Goal: Information Seeking & Learning: Learn about a topic

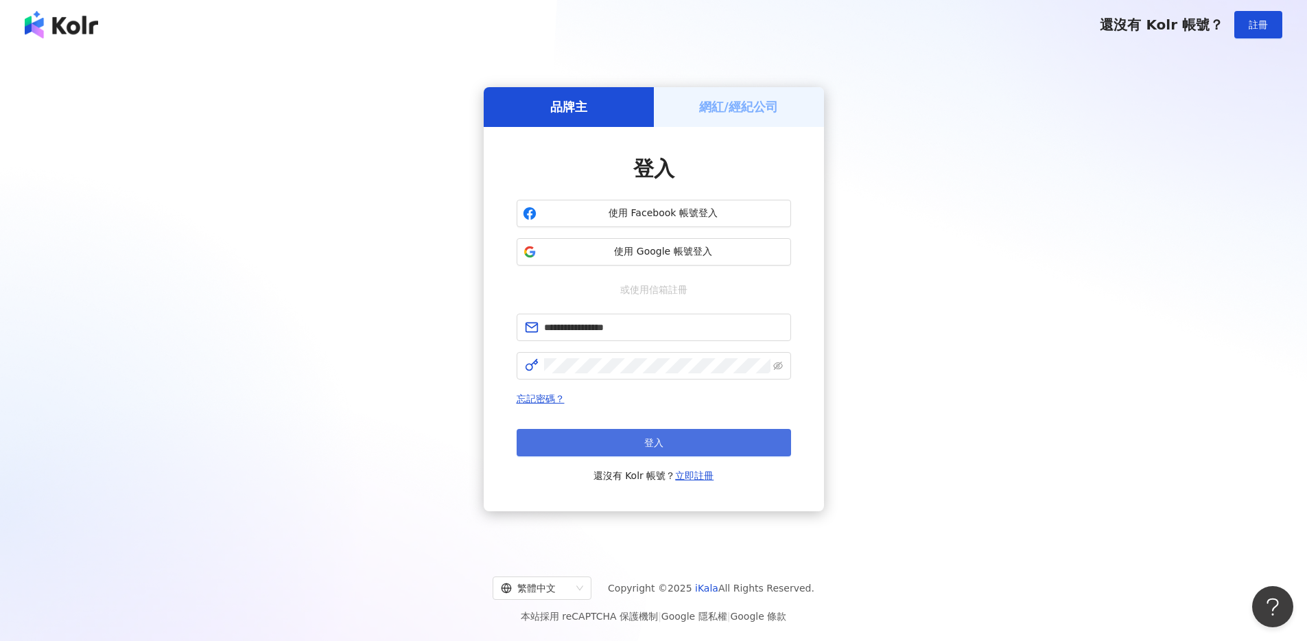
click at [653, 453] on button "登入" at bounding box center [654, 442] width 275 height 27
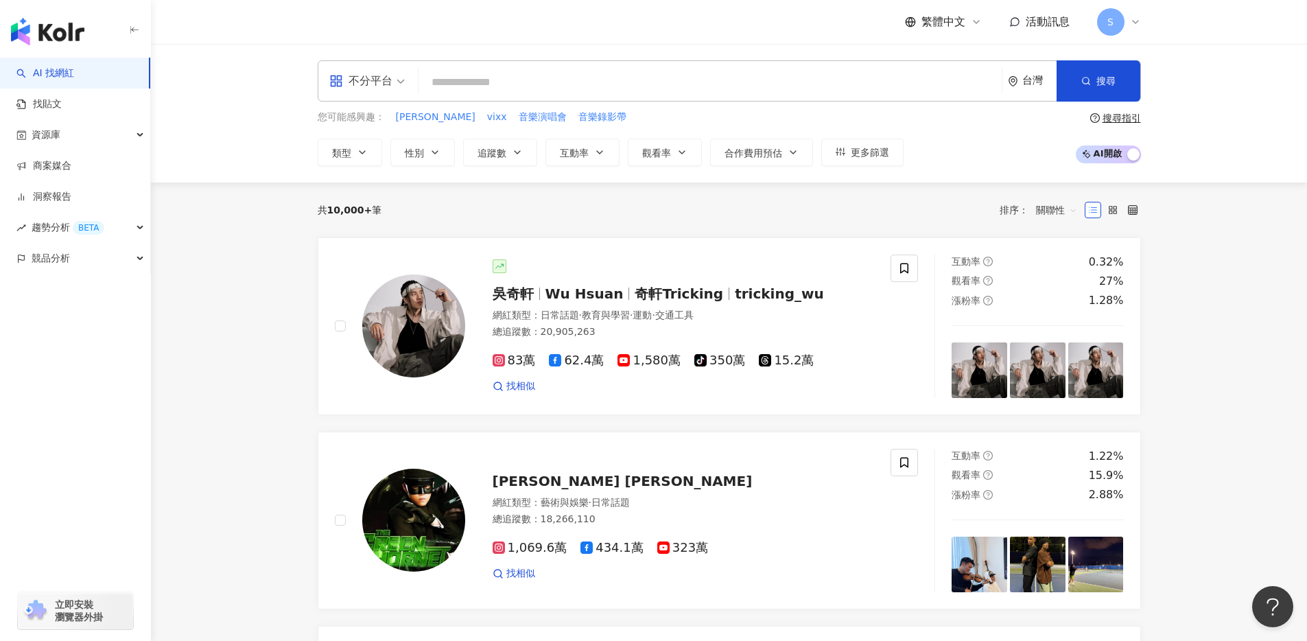
click at [376, 82] on div "不分平台" at bounding box center [360, 81] width 63 height 22
click at [373, 152] on div "Instagram" at bounding box center [372, 144] width 78 height 17
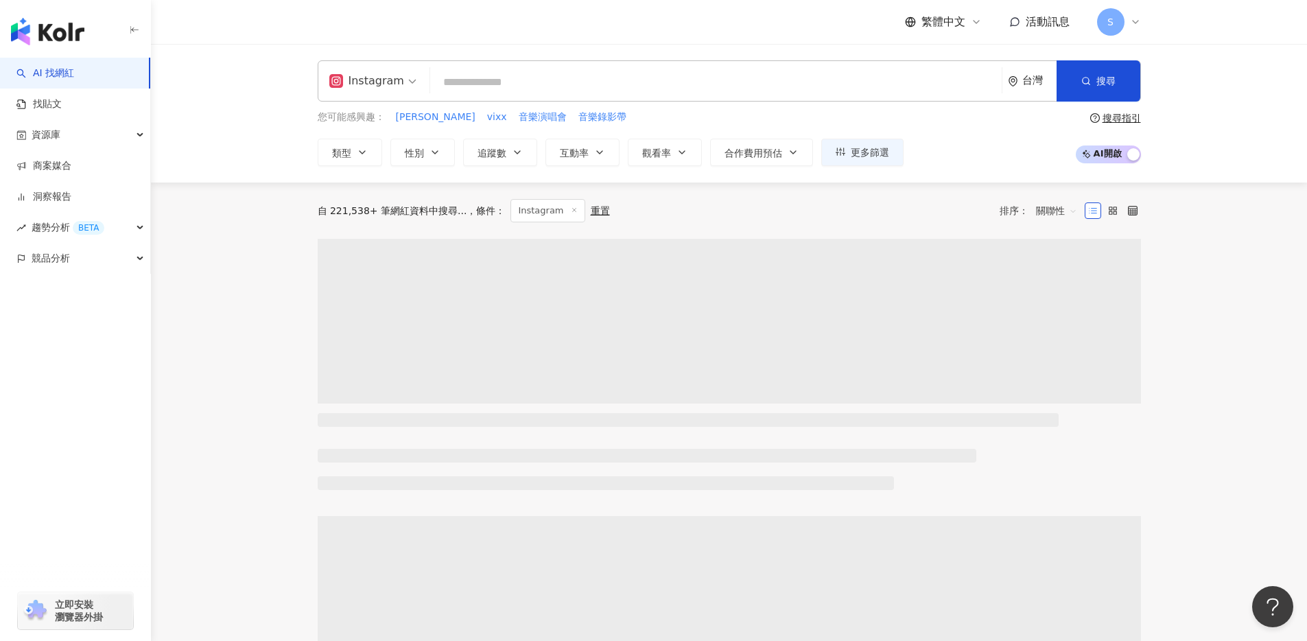
click at [377, 86] on div "Instagram" at bounding box center [366, 81] width 75 height 22
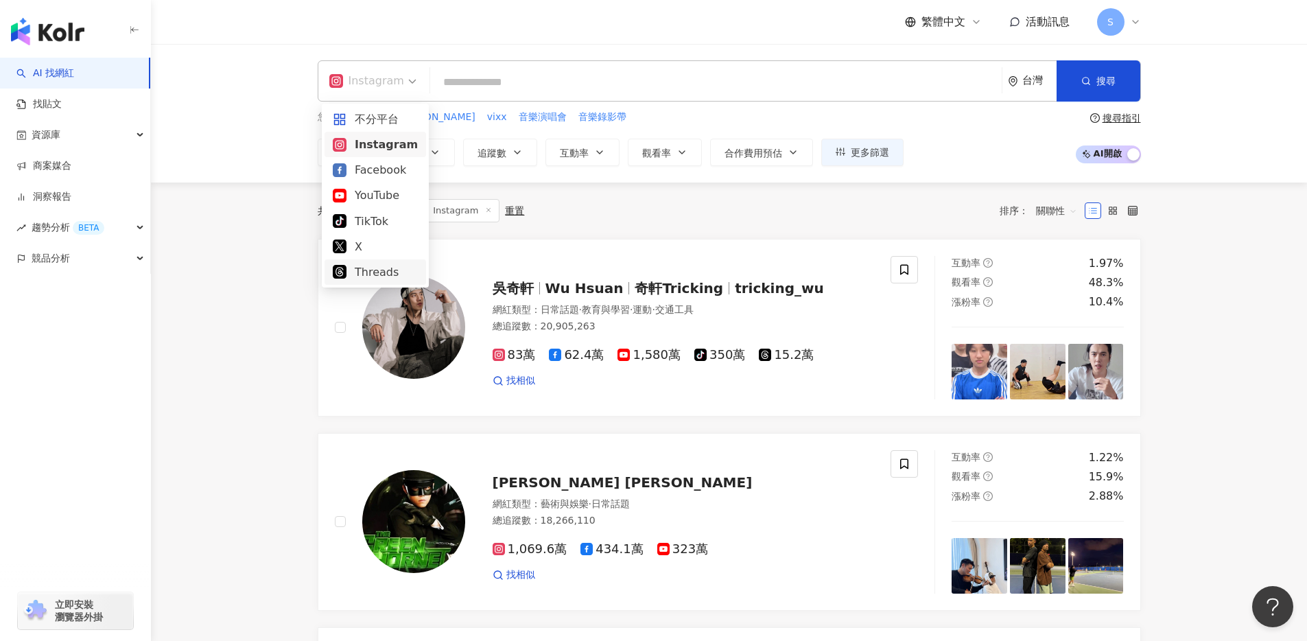
click at [381, 270] on div "Threads" at bounding box center [375, 272] width 85 height 17
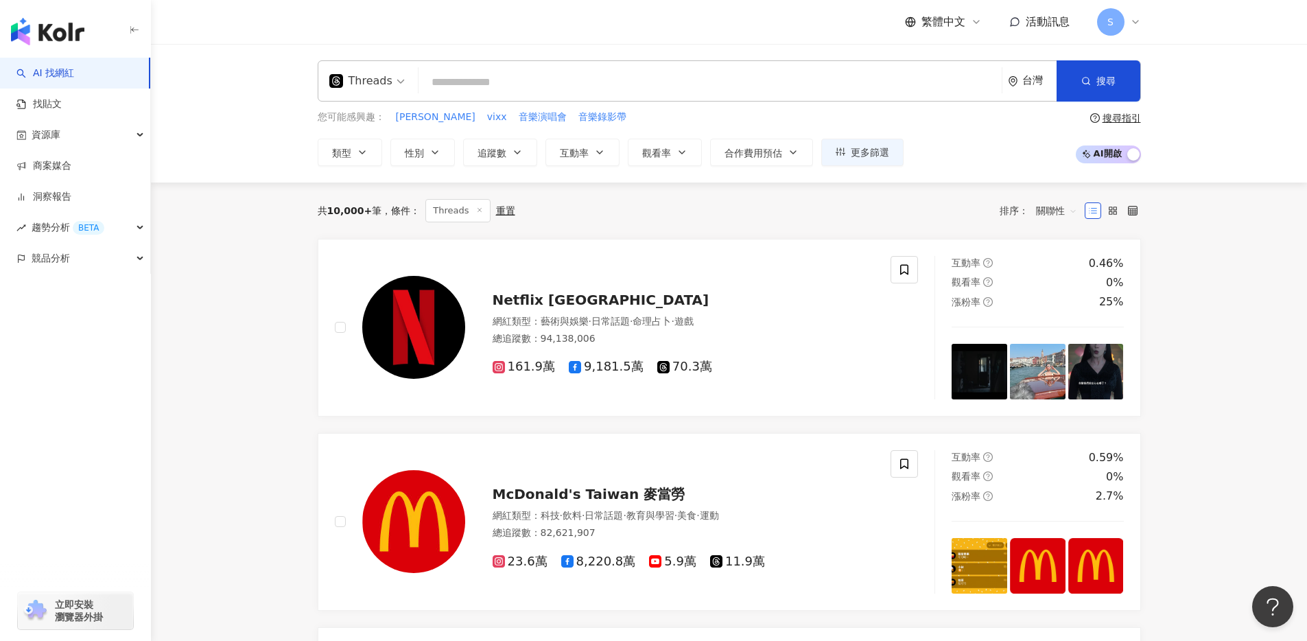
click at [606, 224] on div "共 10,000+ 筆 條件 ： Threads 重置 排序： 關聯性" at bounding box center [730, 211] width 824 height 56
click at [1050, 218] on span "關聯性" at bounding box center [1056, 211] width 41 height 22
click at [910, 208] on div "共 10,000+ 筆 條件 ： Threads 重置 排序： 關聯性" at bounding box center [730, 210] width 824 height 23
click at [742, 210] on div "共 10,000+ 筆 條件 ： Threads 重置 排序： 關聯性" at bounding box center [730, 210] width 824 height 23
click at [554, 95] on input "search" at bounding box center [710, 82] width 572 height 26
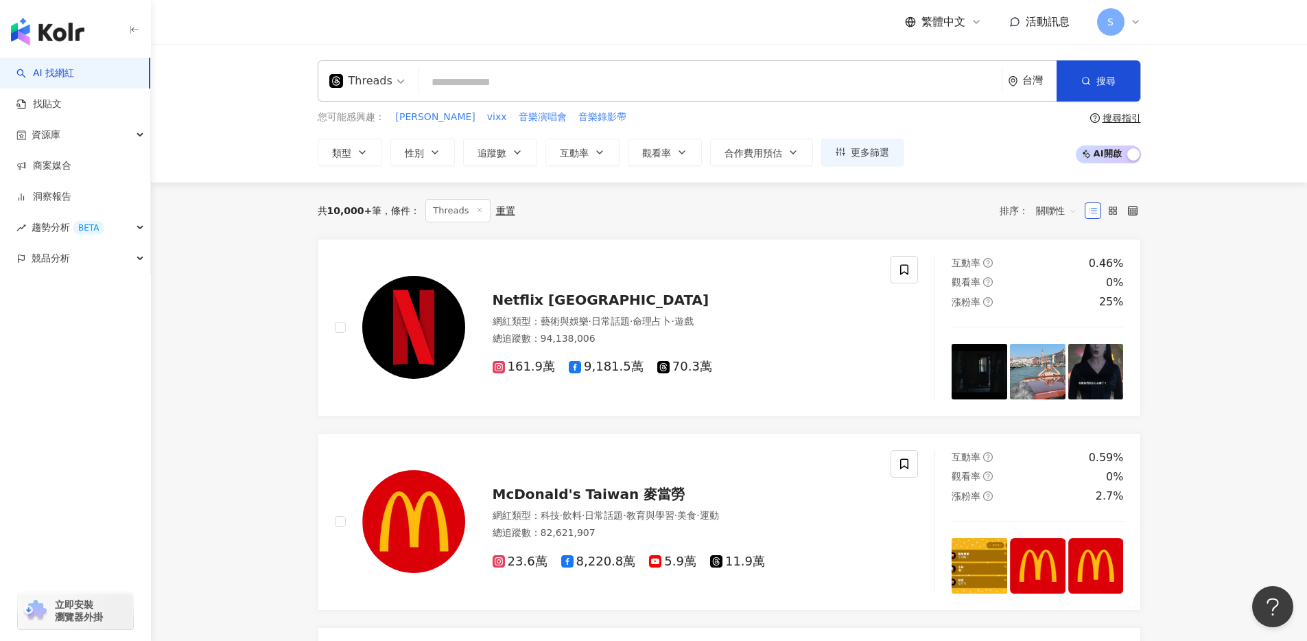
type input "*"
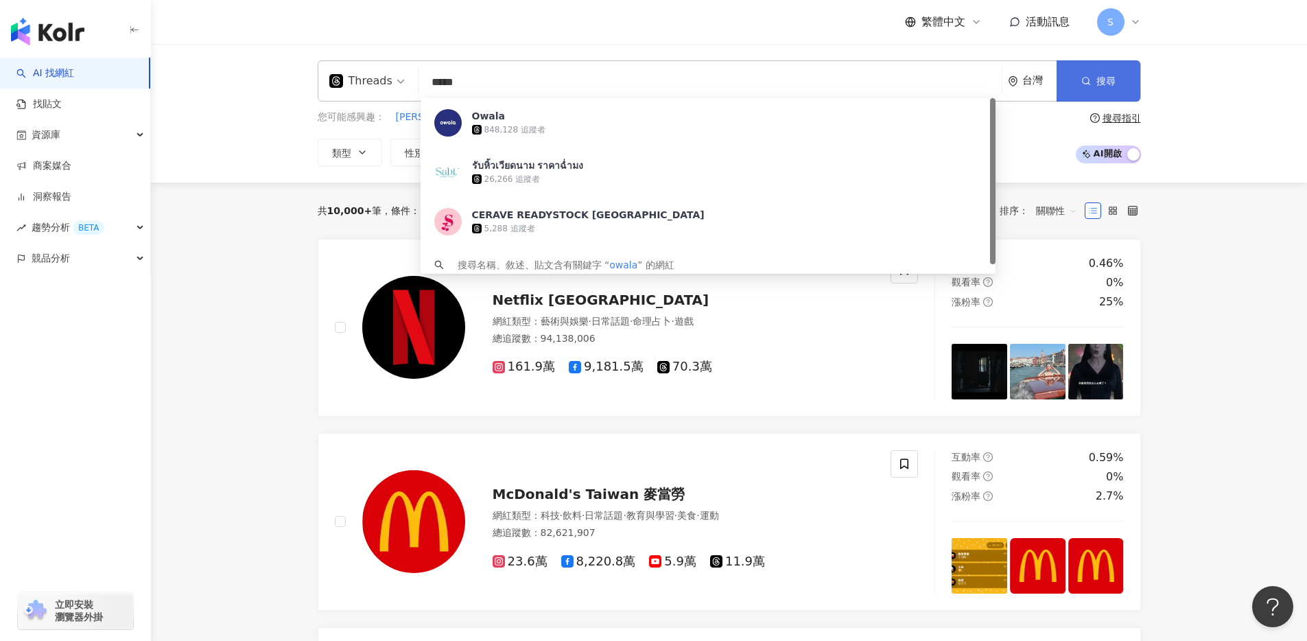
type input "*****"
click at [1093, 89] on button "搜尋" at bounding box center [1099, 80] width 84 height 41
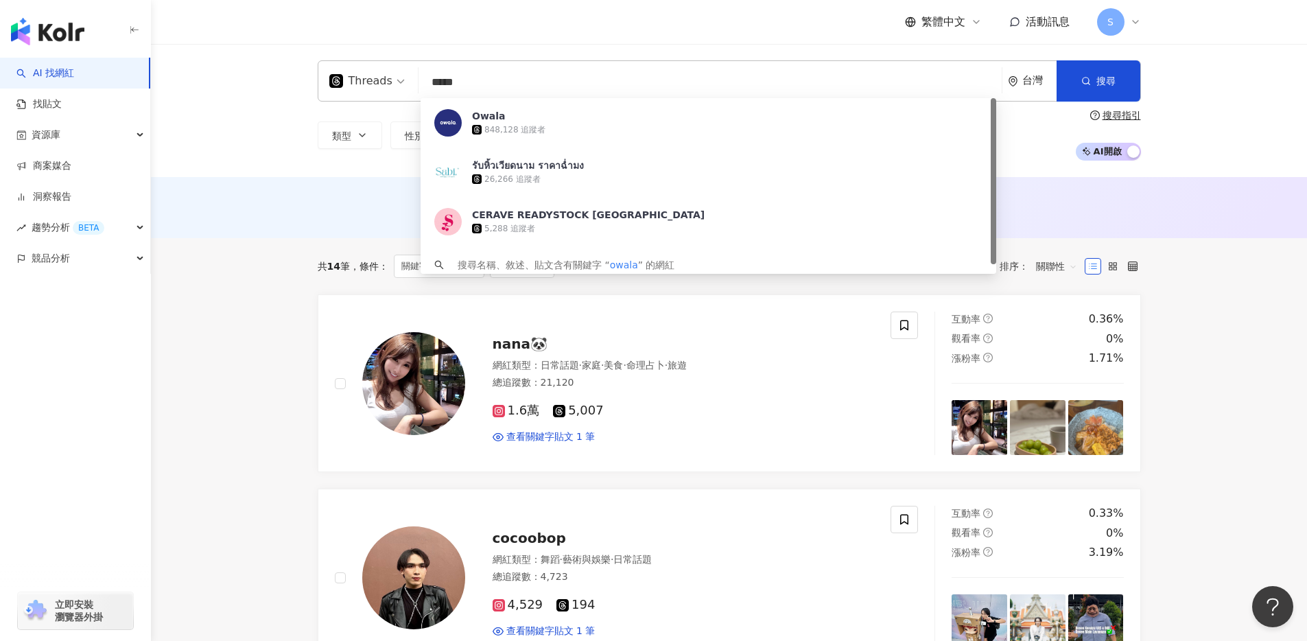
drag, startPoint x: 475, startPoint y: 82, endPoint x: 387, endPoint y: 89, distance: 88.1
click at [387, 89] on div "Threads ***** 台灣 搜尋 19705467-ff93-441a-b66e-8fb6f6544f35 Owala 848,128 追蹤者 รับห…" at bounding box center [730, 80] width 824 height 41
